Goal: Find specific page/section: Find specific page/section

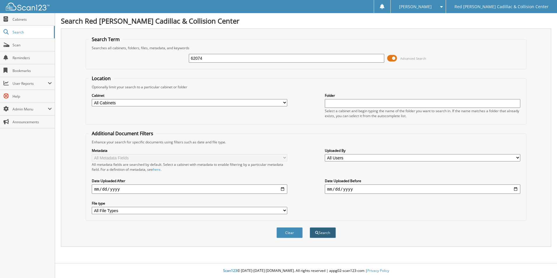
type input "62074"
click at [323, 234] on button "Search" at bounding box center [323, 232] width 26 height 11
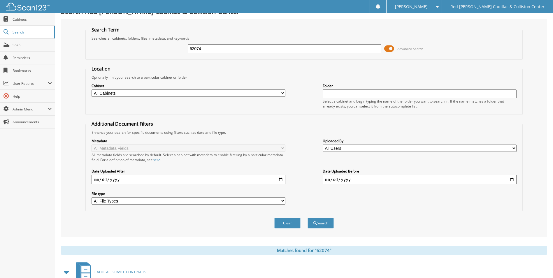
scroll to position [48, 0]
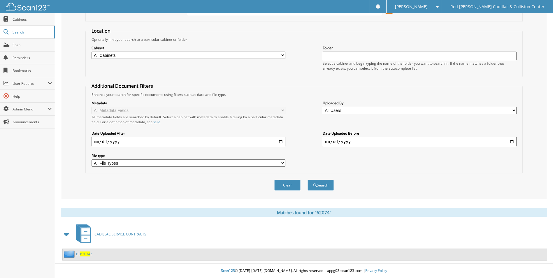
click at [547, 159] on div "Search Term Searches all cabinets, folders, files, metadata, and keywords 62074…" at bounding box center [304, 90] width 486 height 218
click at [25, 20] on span "Cabinets" at bounding box center [32, 19] width 39 height 5
